Goal: Use online tool/utility: Utilize a website feature to perform a specific function

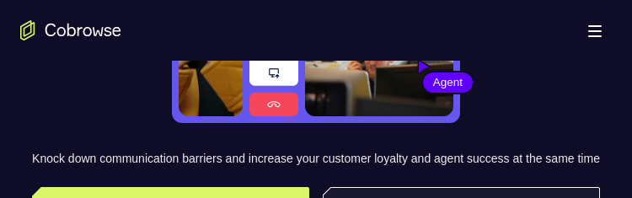
scroll to position [337, 0]
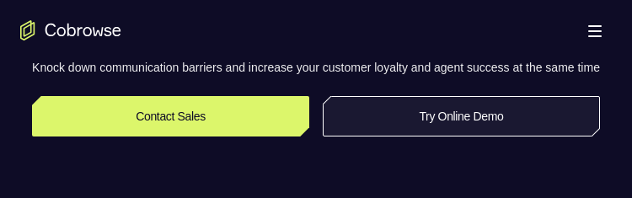
click at [455, 132] on link "Try Online Demo" at bounding box center [461, 116] width 277 height 40
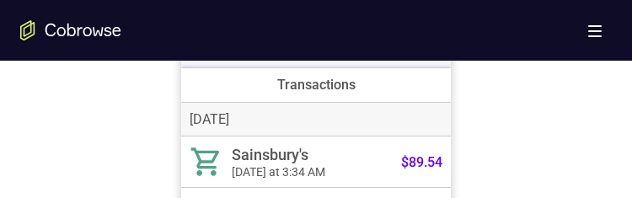
scroll to position [759, 0]
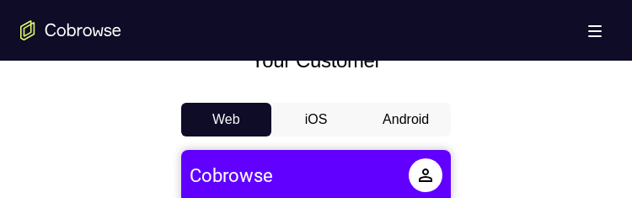
click at [401, 109] on button "Android" at bounding box center [406, 120] width 90 height 34
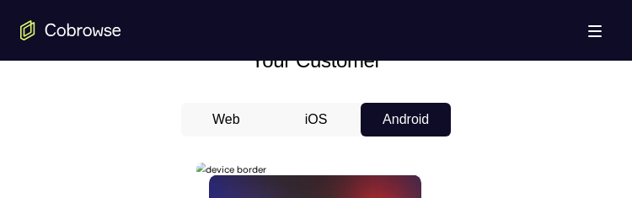
scroll to position [1011, 0]
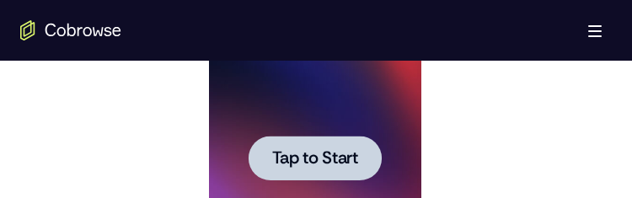
click at [316, 153] on span "Tap to Start" at bounding box center [314, 158] width 86 height 17
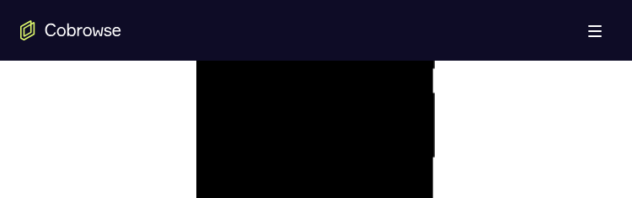
click at [307, 197] on div at bounding box center [314, 158] width 212 height 472
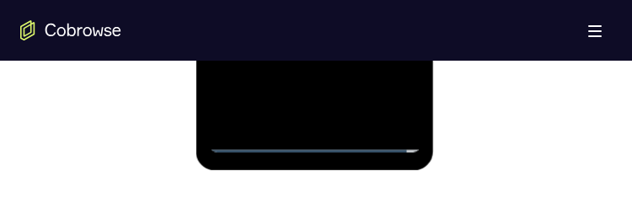
scroll to position [759, 0]
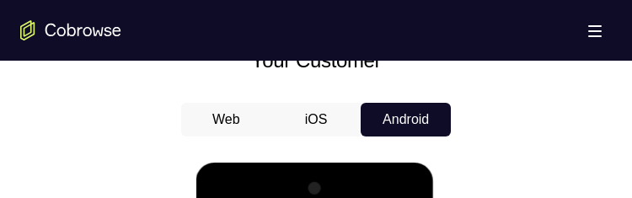
click at [336, 110] on button "iOS" at bounding box center [316, 120] width 90 height 34
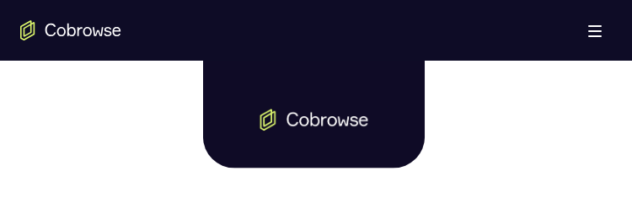
scroll to position [1011, 0]
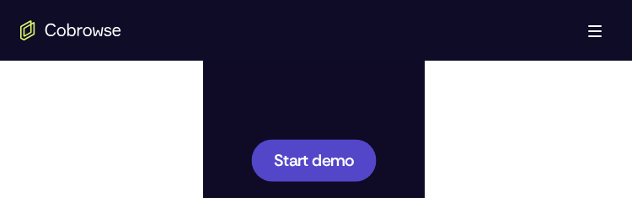
click at [346, 152] on span "Start demo" at bounding box center [314, 160] width 80 height 16
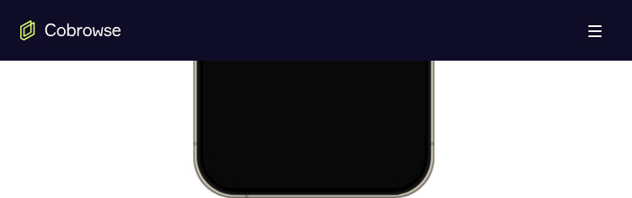
scroll to position [1264, 0]
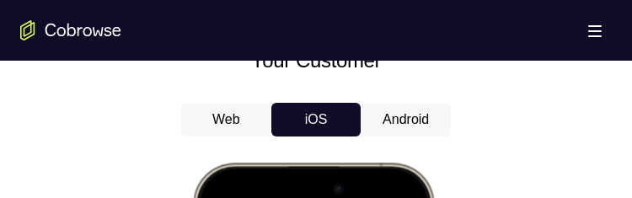
click at [389, 115] on button "Android" at bounding box center [406, 120] width 90 height 34
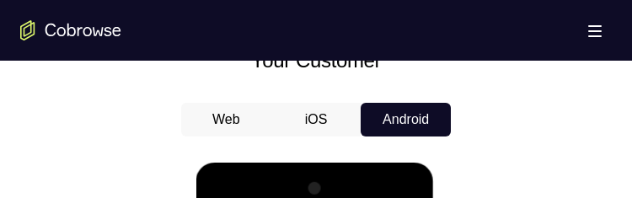
scroll to position [1264, 0]
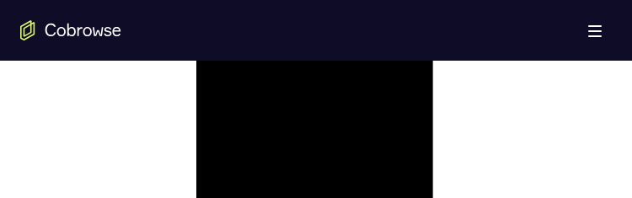
click at [386, 145] on div at bounding box center [314, 158] width 212 height 472
click at [292, 179] on div at bounding box center [314, 158] width 212 height 472
click at [296, 183] on div at bounding box center [314, 158] width 212 height 472
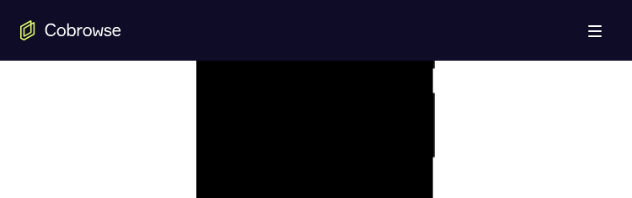
click at [289, 180] on div at bounding box center [314, 158] width 212 height 472
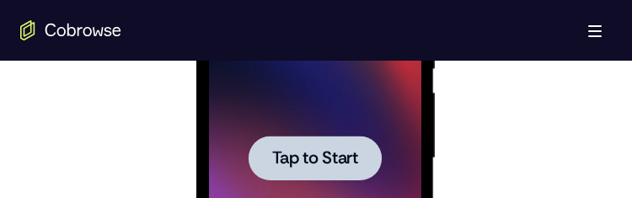
click at [334, 157] on span "Tap to Start" at bounding box center [314, 158] width 86 height 17
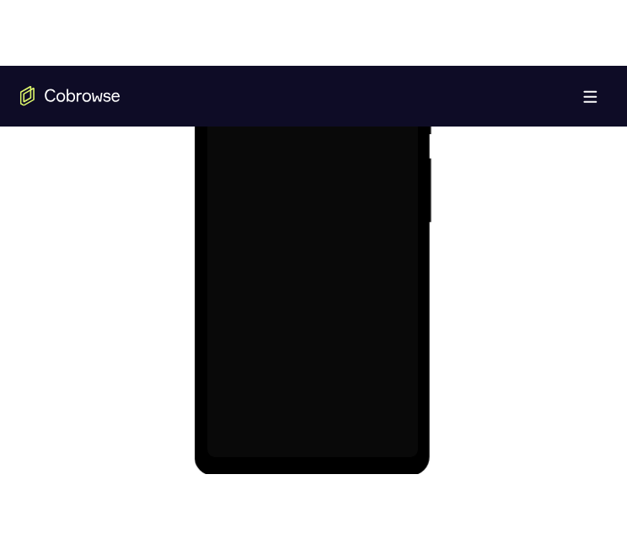
scroll to position [843, 0]
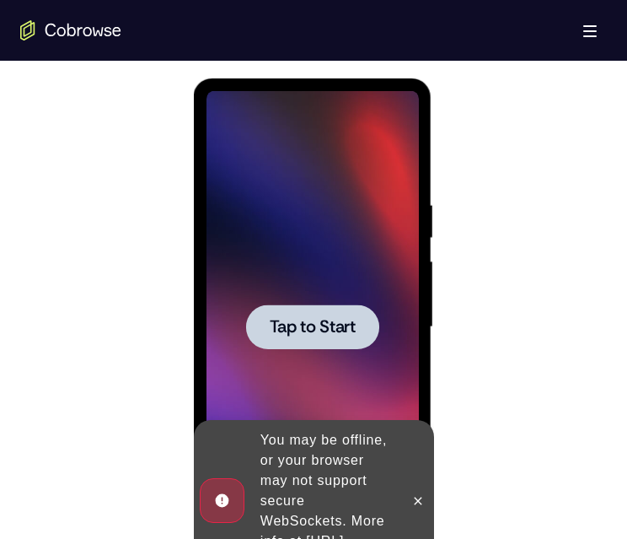
click at [308, 197] on div at bounding box center [312, 327] width 212 height 472
click at [342, 197] on span "Tap to Start" at bounding box center [312, 327] width 86 height 17
click at [409, 197] on button at bounding box center [417, 500] width 27 height 27
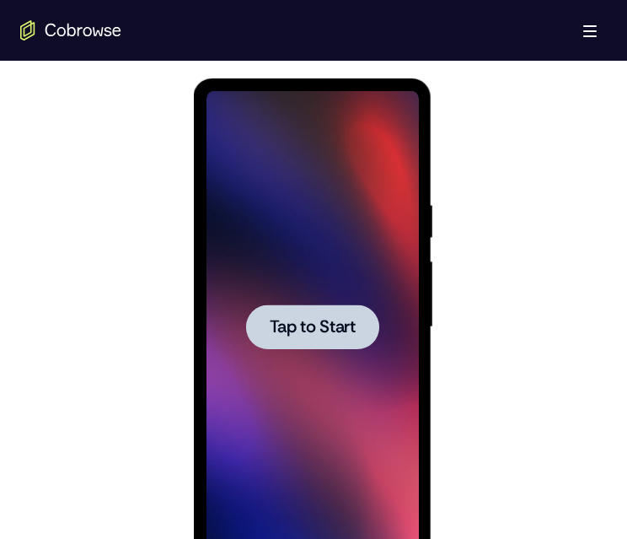
click at [308, 197] on span "Tap to Start" at bounding box center [312, 327] width 86 height 17
click at [298, 197] on div at bounding box center [311, 326] width 133 height 45
click at [280, 197] on div at bounding box center [312, 327] width 212 height 472
click at [294, 197] on span "Tap to Start" at bounding box center [312, 327] width 86 height 17
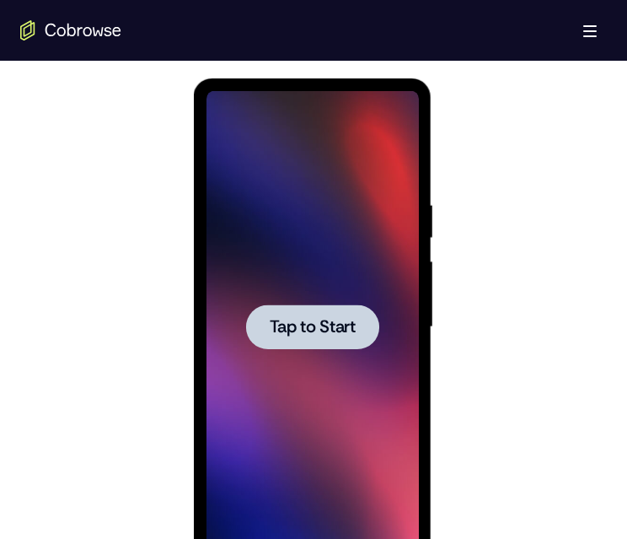
click at [289, 197] on span "Tap to Start" at bounding box center [312, 327] width 86 height 17
click at [291, 197] on button "Tap to Start" at bounding box center [311, 326] width 133 height 45
click at [328, 197] on div at bounding box center [312, 327] width 212 height 472
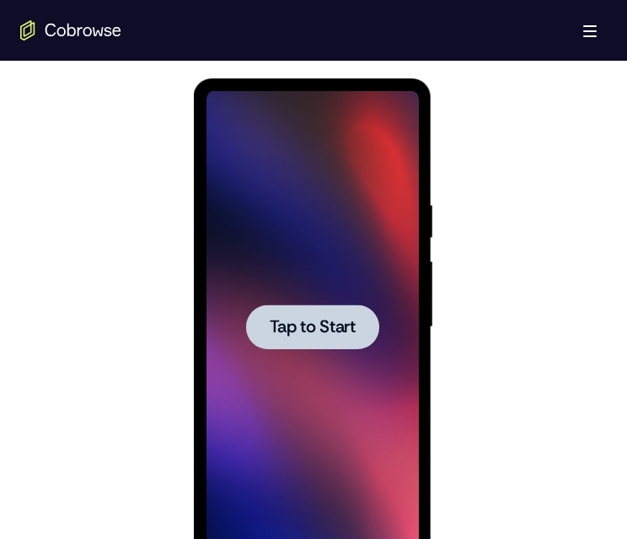
click at [328, 197] on div at bounding box center [312, 327] width 212 height 472
click at [335, 197] on span "Tap to Start" at bounding box center [312, 327] width 86 height 17
click at [278, 197] on div at bounding box center [311, 326] width 133 height 45
click at [281, 197] on div at bounding box center [311, 326] width 133 height 45
drag, startPoint x: 367, startPoint y: 410, endPoint x: 193, endPoint y: 479, distance: 186.9
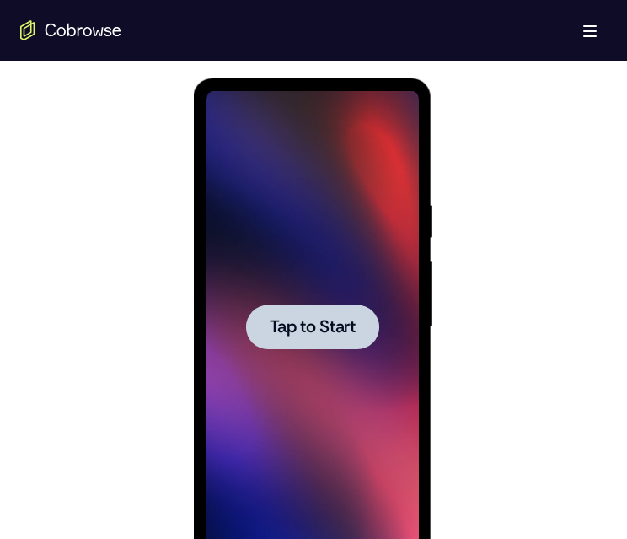
click at [279, 197] on div at bounding box center [311, 326] width 133 height 45
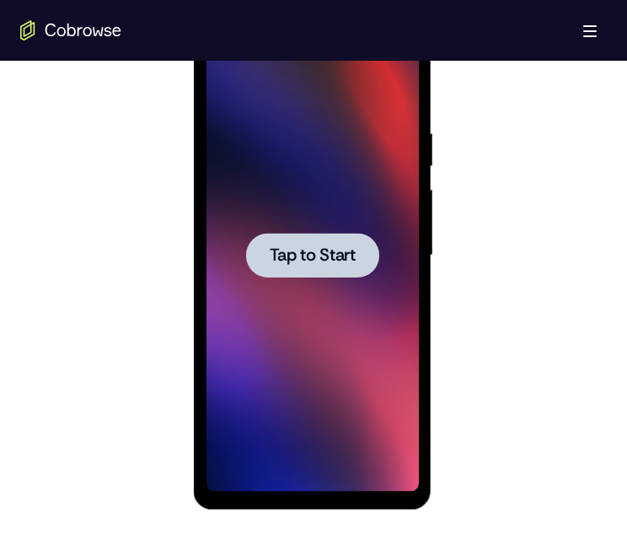
scroll to position [759, 0]
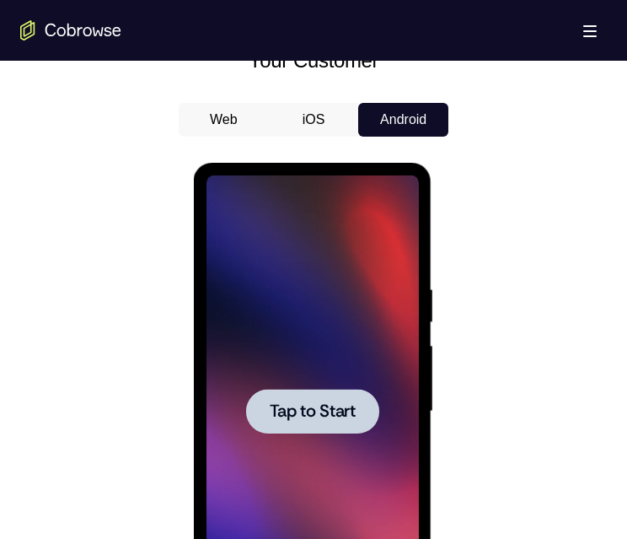
click at [378, 119] on button "Android" at bounding box center [403, 120] width 90 height 34
click at [291, 197] on span "Tap to Start" at bounding box center [312, 411] width 86 height 17
click at [313, 110] on button "iOS" at bounding box center [314, 120] width 90 height 34
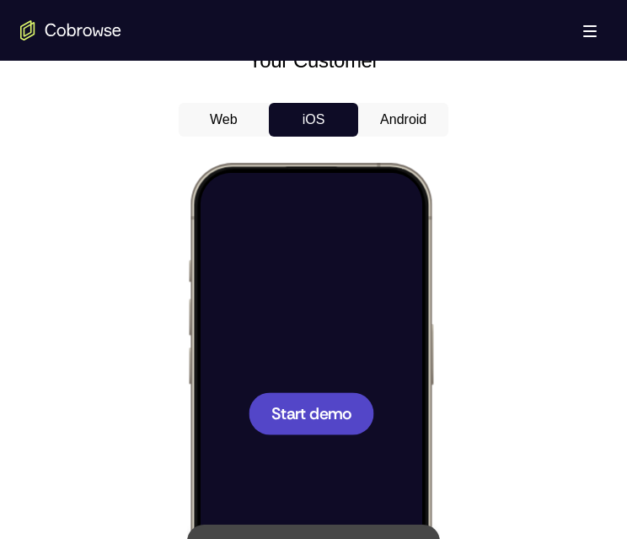
click at [384, 99] on div "Your Customer Web iOS Android" at bounding box center [313, 357] width 587 height 623
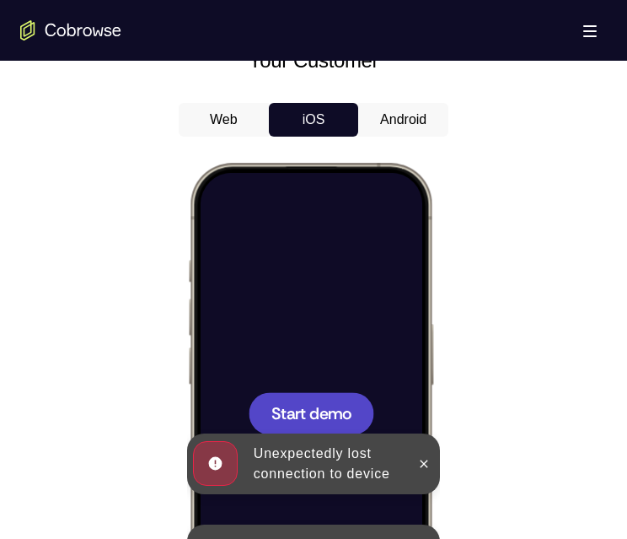
scroll to position [927, 0]
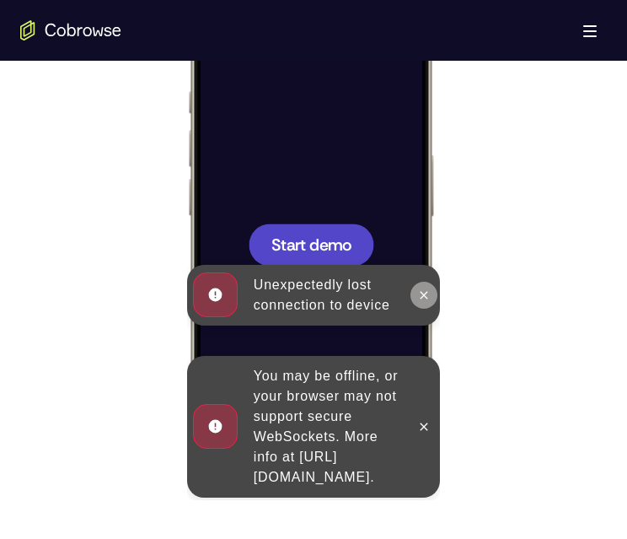
click at [426, 197] on icon at bounding box center [423, 294] width 13 height 13
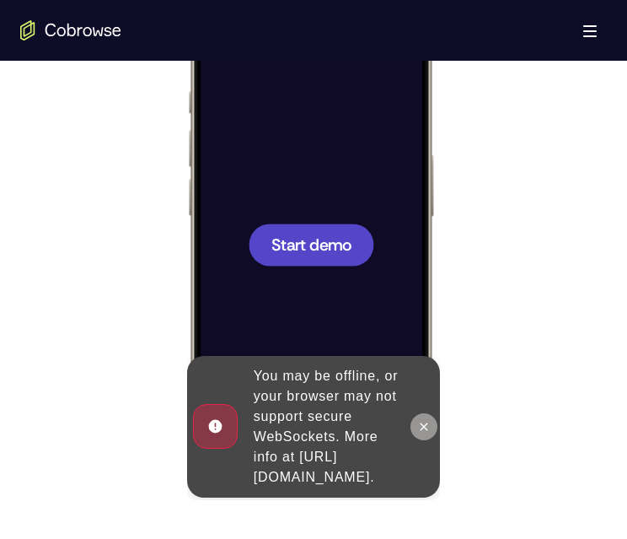
click at [421, 197] on button at bounding box center [423, 426] width 27 height 27
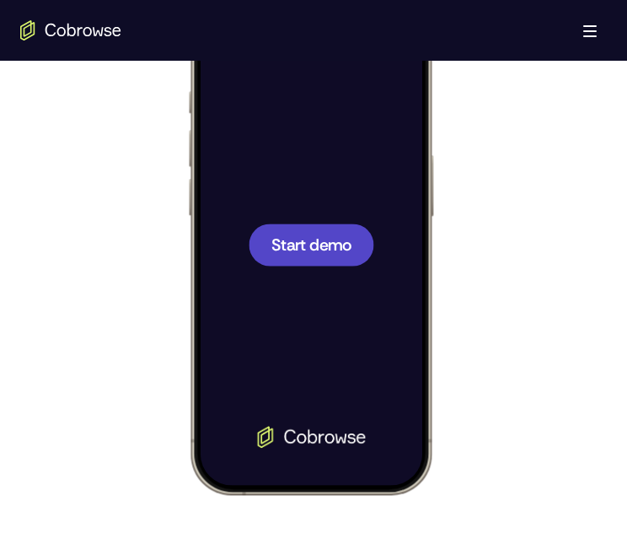
scroll to position [590, 0]
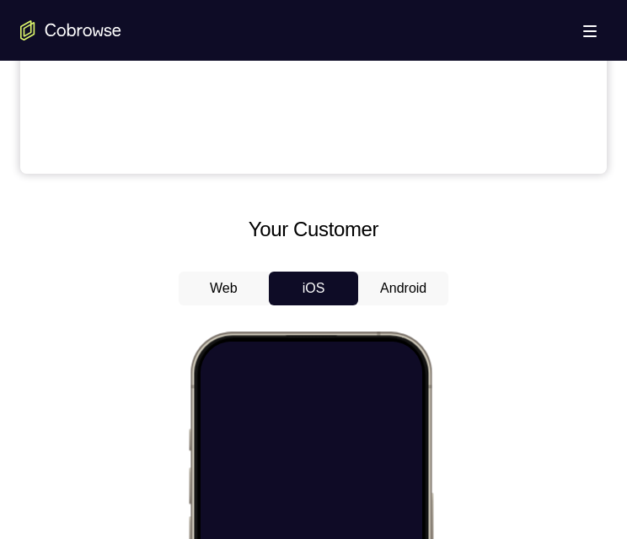
click at [419, 197] on button "Android" at bounding box center [403, 288] width 90 height 34
click at [0, 0] on div at bounding box center [0, 0] width 0 height 0
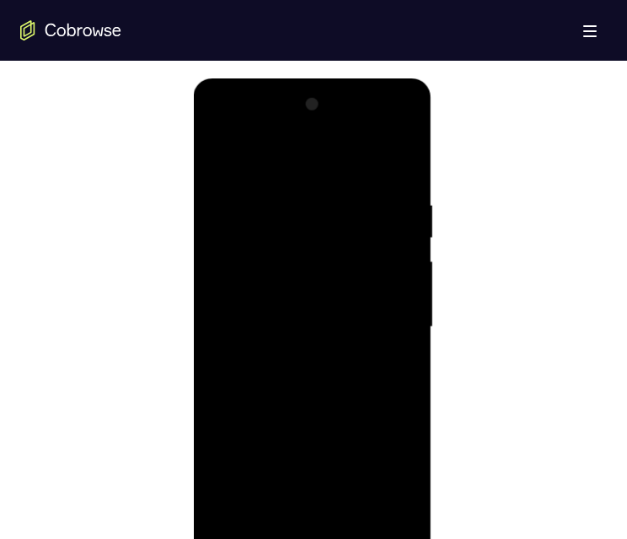
scroll to position [926, 0]
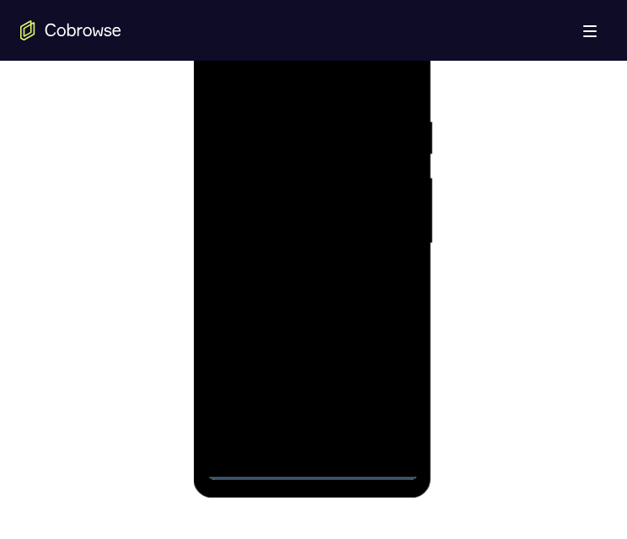
click at [314, 197] on div at bounding box center [312, 244] width 212 height 472
click at [308, 197] on div at bounding box center [312, 243] width 212 height 472
click at [311, 197] on div at bounding box center [312, 243] width 212 height 472
click at [314, 197] on div at bounding box center [312, 243] width 212 height 472
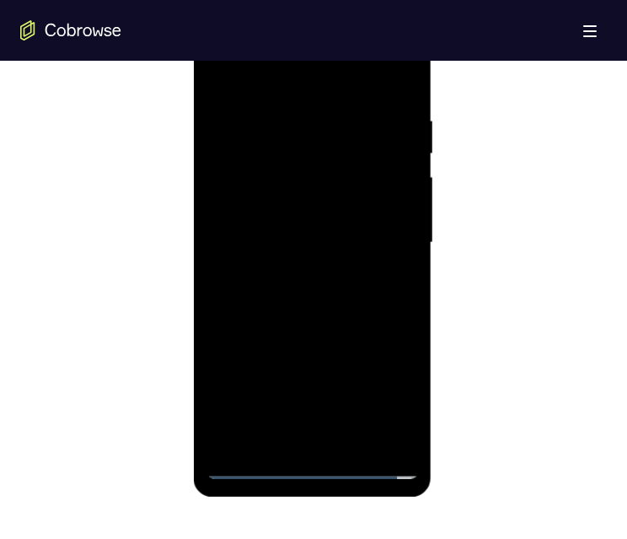
click at [314, 197] on div at bounding box center [312, 243] width 212 height 472
click at [313, 197] on div at bounding box center [312, 243] width 212 height 472
click at [394, 197] on div at bounding box center [312, 243] width 212 height 472
click at [350, 75] on div at bounding box center [312, 243] width 212 height 472
click at [392, 197] on div at bounding box center [312, 243] width 212 height 472
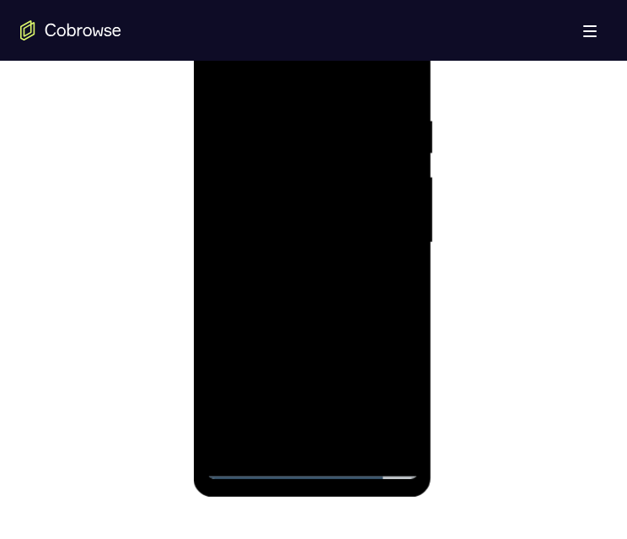
click at [292, 197] on div at bounding box center [312, 243] width 212 height 472
click at [305, 197] on div at bounding box center [312, 243] width 212 height 472
click at [306, 196] on div at bounding box center [312, 243] width 212 height 472
click at [303, 197] on div at bounding box center [312, 243] width 212 height 472
click at [348, 197] on div at bounding box center [312, 243] width 212 height 472
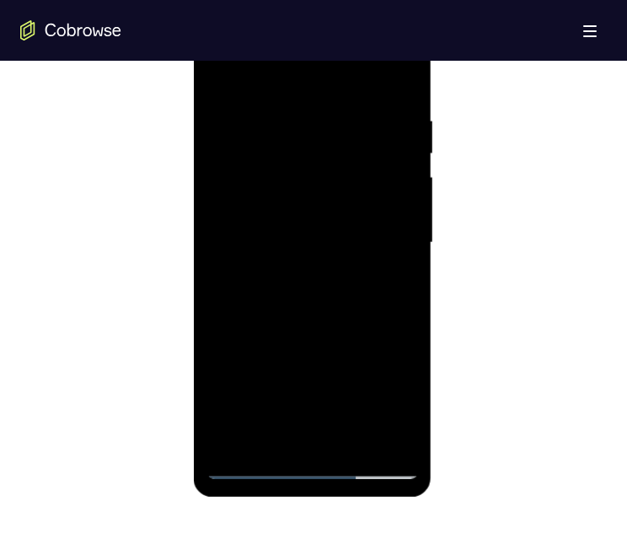
click at [341, 197] on div at bounding box center [312, 243] width 212 height 472
click at [395, 81] on div at bounding box center [312, 243] width 212 height 472
click at [402, 61] on div at bounding box center [312, 243] width 212 height 472
click at [351, 197] on div at bounding box center [312, 243] width 212 height 472
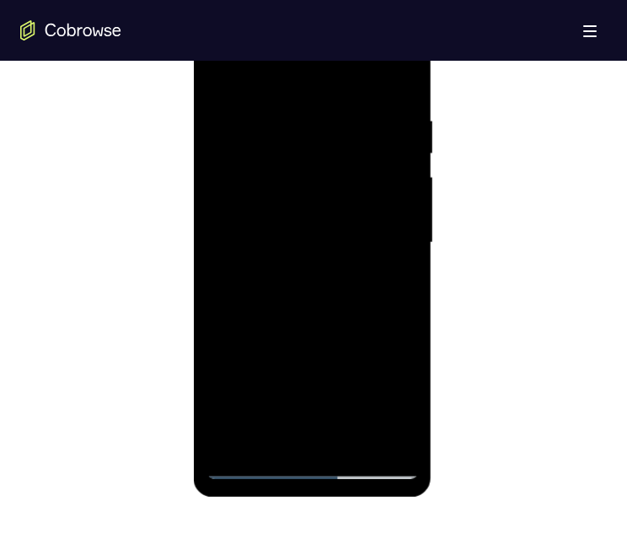
click at [350, 197] on div at bounding box center [312, 243] width 212 height 472
click at [316, 197] on div at bounding box center [312, 243] width 212 height 472
click at [298, 197] on div at bounding box center [312, 243] width 212 height 472
drag, startPoint x: 416, startPoint y: 311, endPoint x: 411, endPoint y: 248, distance: 63.4
click at [411, 197] on div at bounding box center [312, 243] width 212 height 472
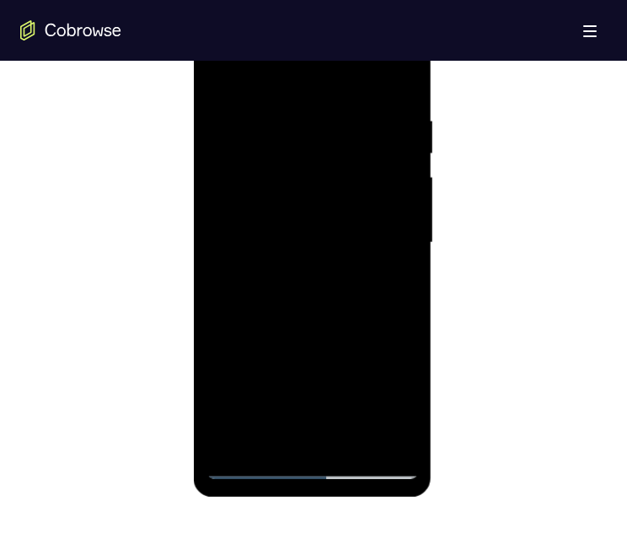
drag, startPoint x: 416, startPoint y: 308, endPoint x: 400, endPoint y: 199, distance: 109.8
click at [400, 197] on div at bounding box center [312, 243] width 212 height 472
click at [217, 67] on div at bounding box center [312, 243] width 212 height 472
click at [278, 197] on div at bounding box center [312, 243] width 212 height 472
click at [389, 197] on div at bounding box center [312, 243] width 212 height 472
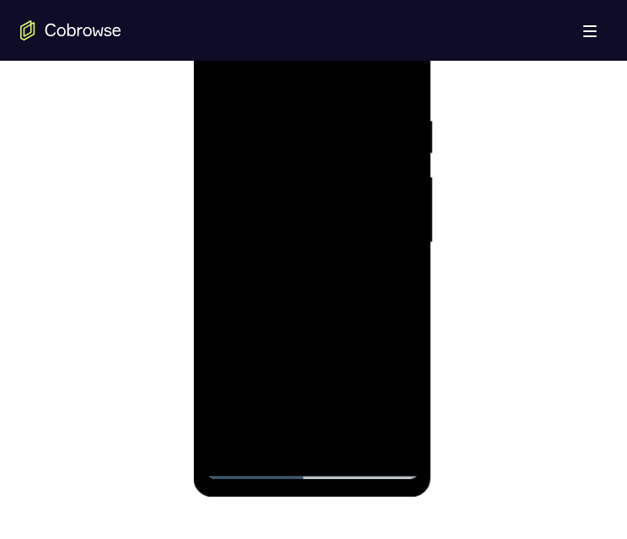
click at [392, 197] on div at bounding box center [312, 243] width 212 height 472
click at [220, 66] on div at bounding box center [312, 243] width 212 height 472
click at [304, 197] on div at bounding box center [312, 243] width 212 height 472
click at [132, 197] on div at bounding box center [313, 240] width 587 height 518
click at [244, 197] on div at bounding box center [312, 243] width 212 height 472
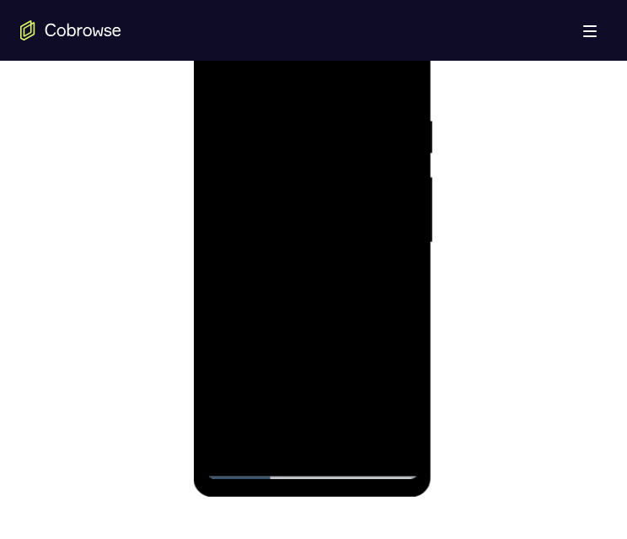
click at [390, 197] on div at bounding box center [312, 243] width 212 height 472
